Goal: Task Accomplishment & Management: Manage account settings

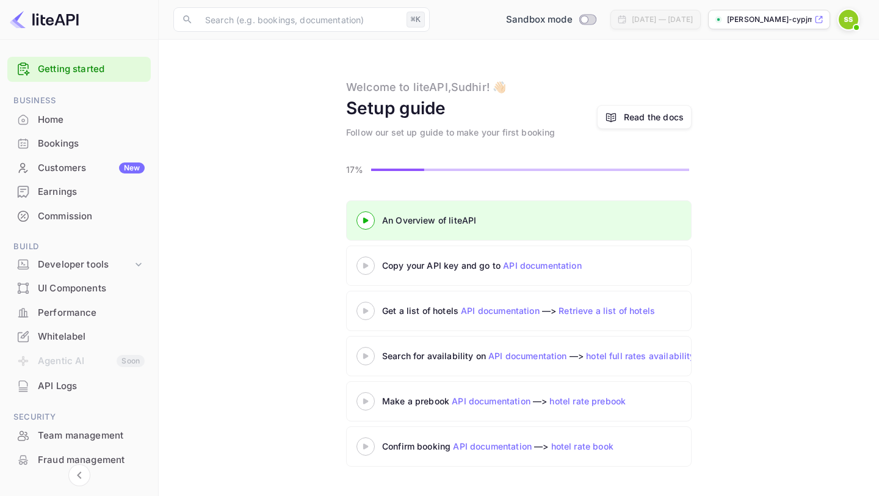
click at [365, 266] on 3 at bounding box center [365, 265] width 5 height 5
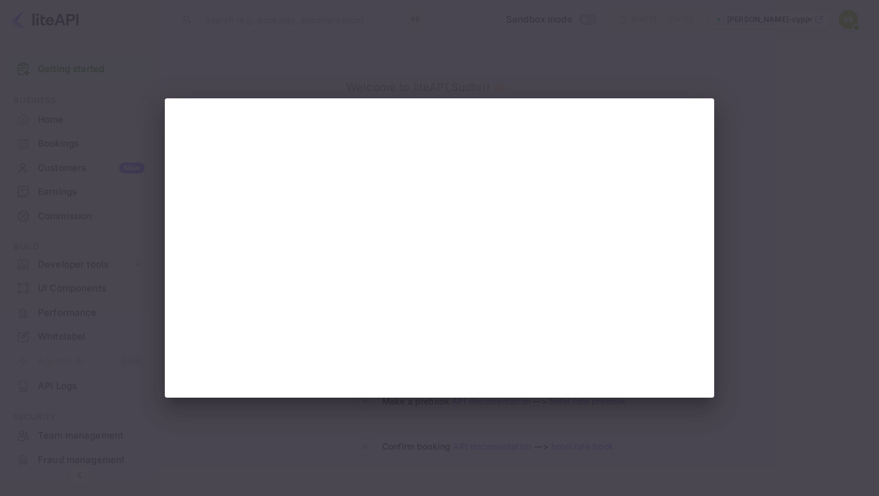
click at [129, 233] on div at bounding box center [439, 248] width 879 height 496
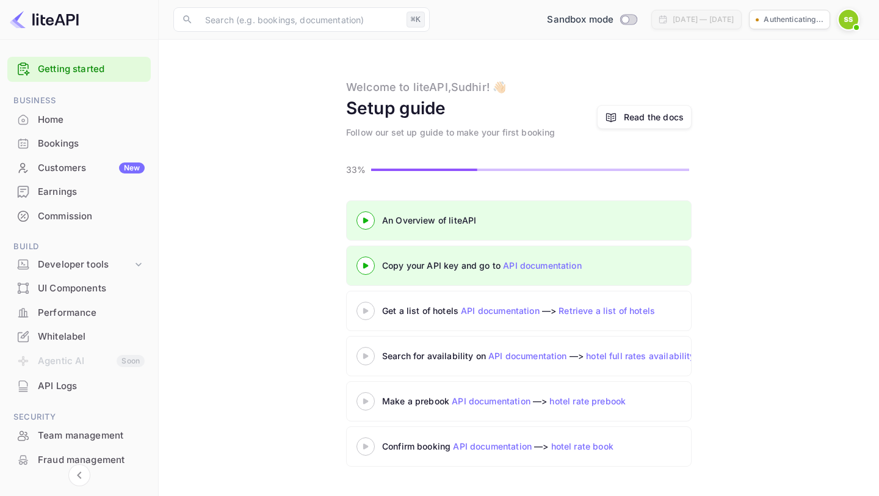
click at [57, 119] on div "Home" at bounding box center [91, 120] width 107 height 14
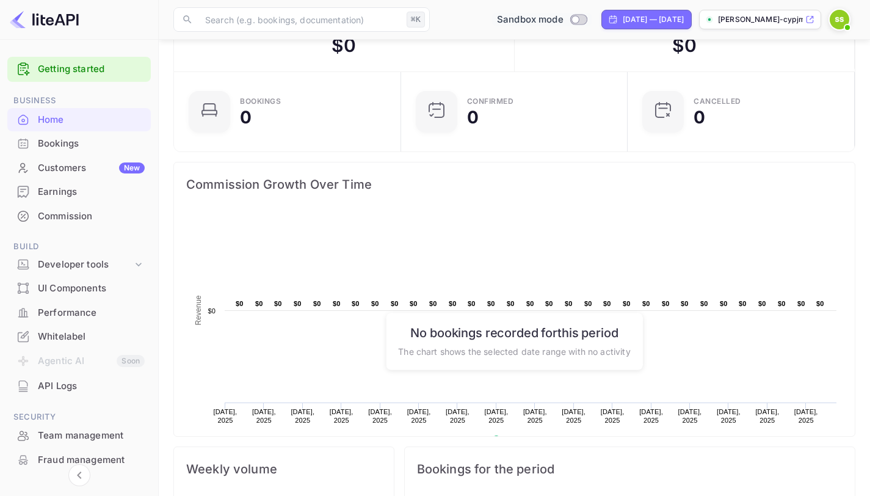
scroll to position [43, 0]
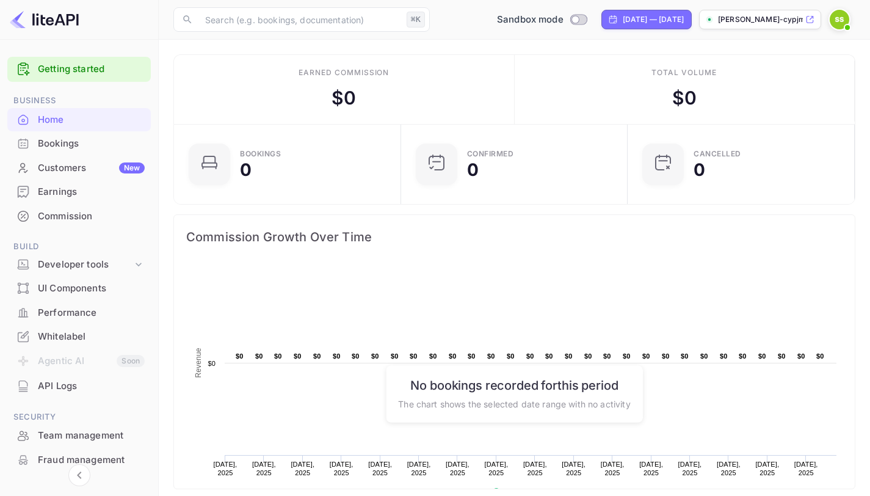
click at [76, 435] on div "Team management" at bounding box center [91, 436] width 107 height 14
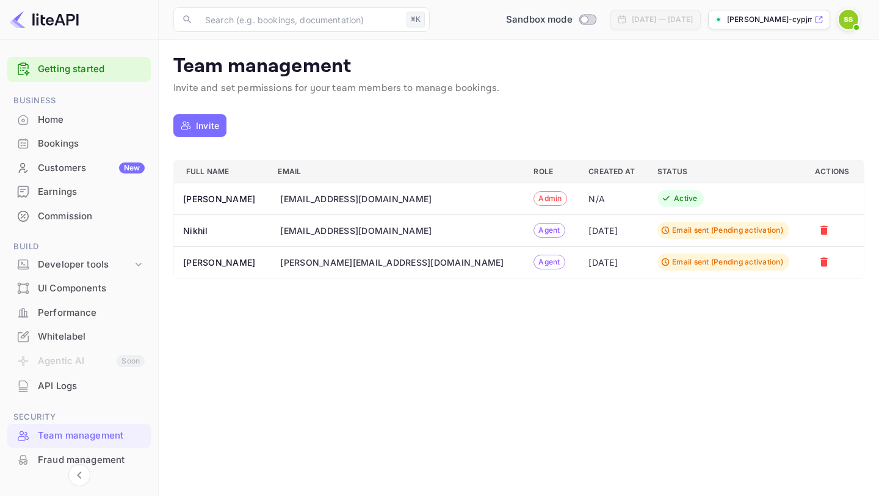
click at [70, 218] on div "Commission" at bounding box center [91, 216] width 107 height 14
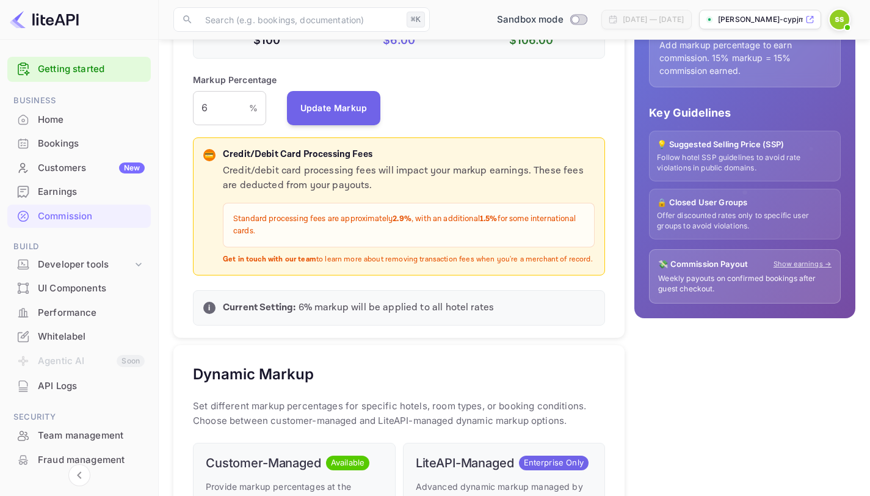
scroll to position [310, 0]
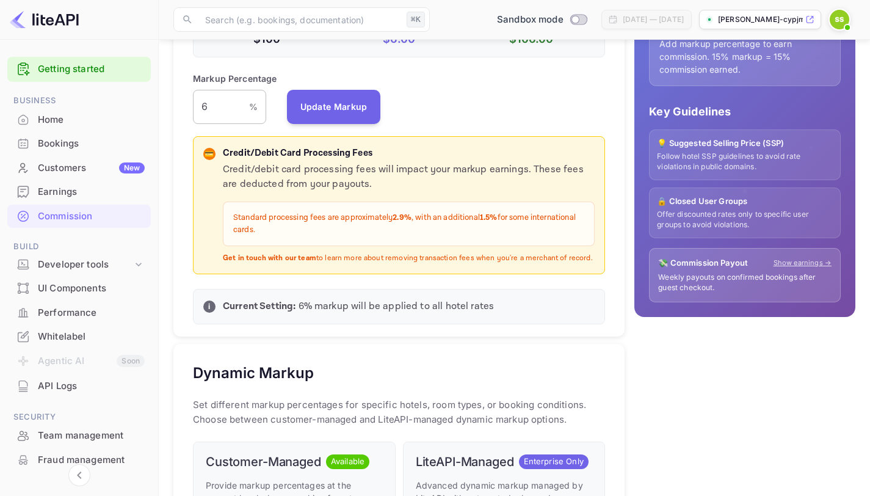
click at [225, 106] on input "6" at bounding box center [221, 107] width 56 height 34
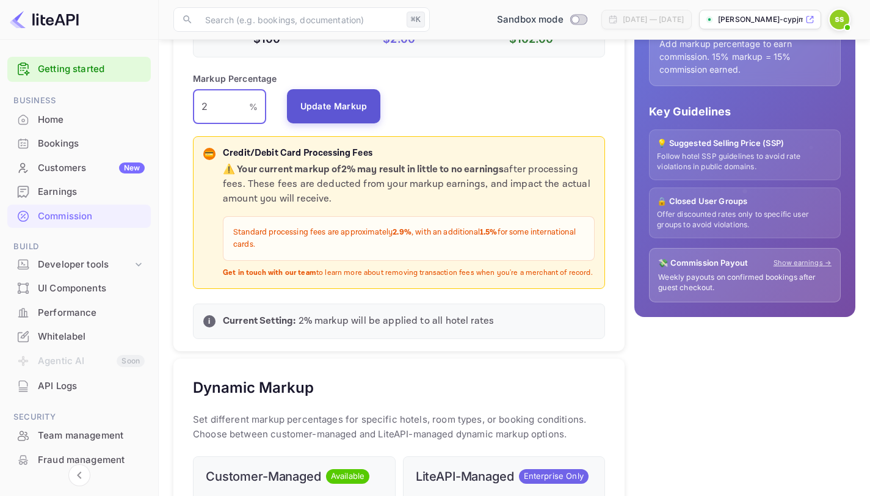
type input "2"
click at [347, 103] on button "Update Markup" at bounding box center [334, 106] width 94 height 34
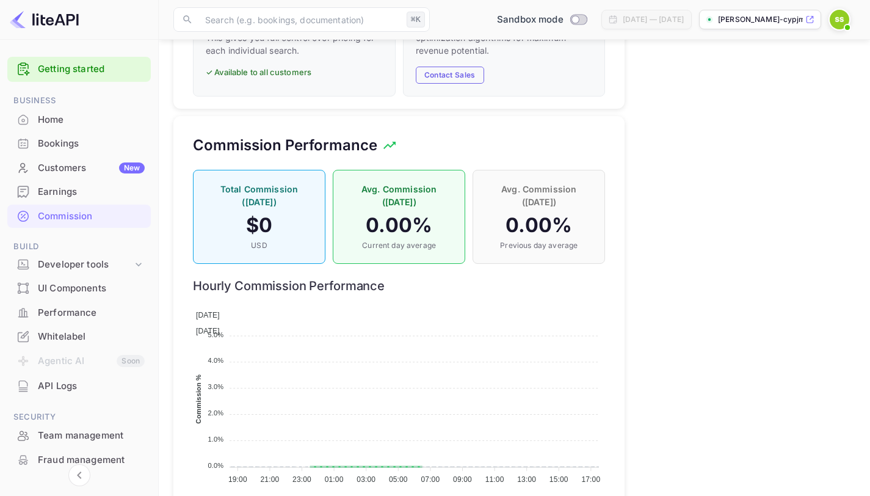
scroll to position [832, 0]
